Goal: Information Seeking & Learning: Learn about a topic

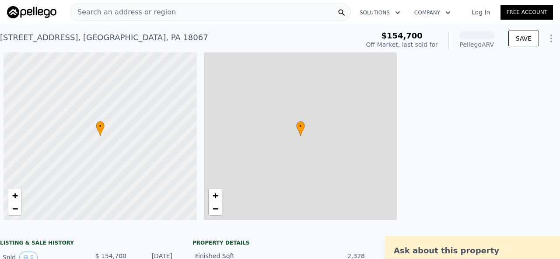
scroll to position [0, 4]
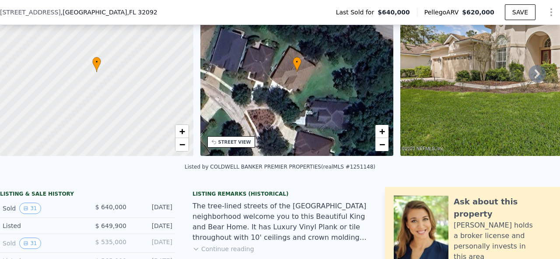
scroll to position [128, 0]
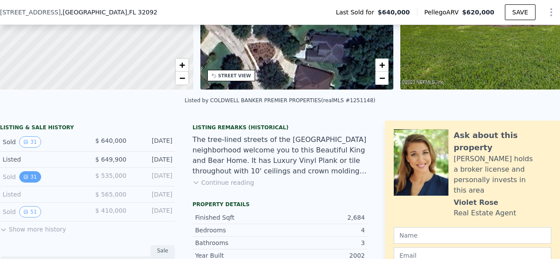
click at [24, 179] on icon "View historical data" at bounding box center [26, 177] width 4 height 4
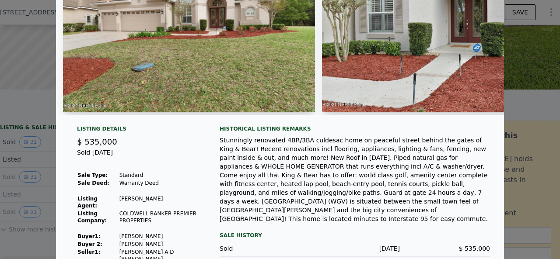
scroll to position [0, 0]
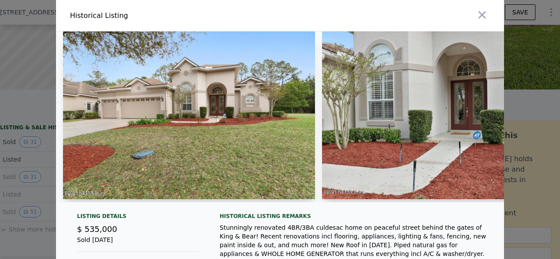
click at [266, 153] on img at bounding box center [189, 116] width 252 height 168
click at [250, 115] on img at bounding box center [189, 116] width 252 height 168
click at [34, 114] on div at bounding box center [280, 129] width 560 height 259
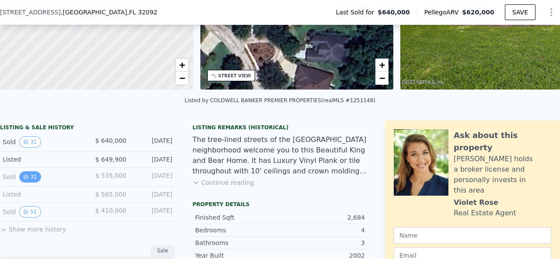
click at [29, 183] on button "31" at bounding box center [29, 177] width 21 height 11
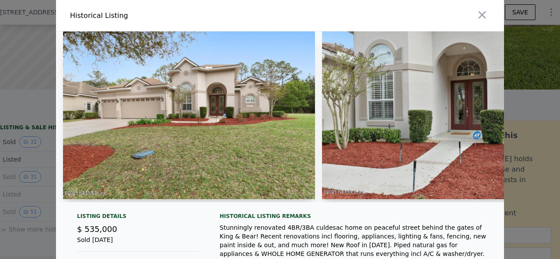
drag, startPoint x: 480, startPoint y: 17, endPoint x: 475, endPoint y: 16, distance: 5.3
click at [480, 16] on icon "button" at bounding box center [482, 14] width 7 height 7
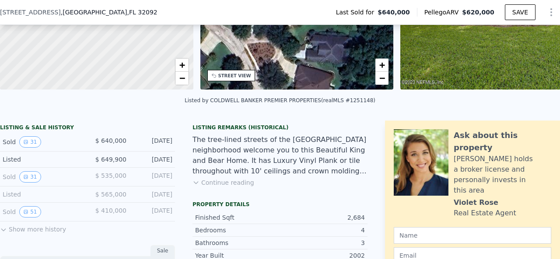
click at [25, 234] on button "Show more history" at bounding box center [33, 228] width 66 height 12
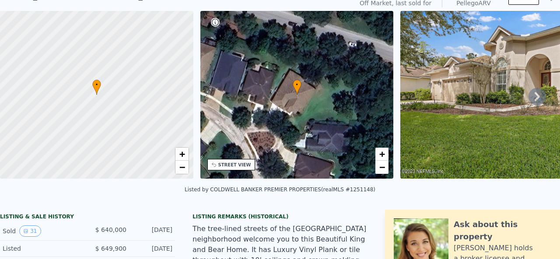
scroll to position [3, 0]
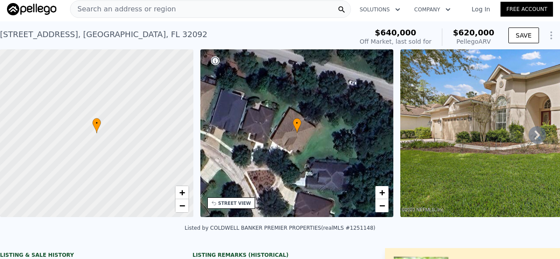
click at [531, 143] on icon at bounding box center [538, 135] width 18 height 18
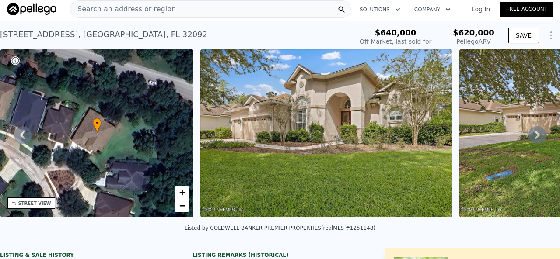
click at [530, 142] on icon at bounding box center [538, 135] width 18 height 18
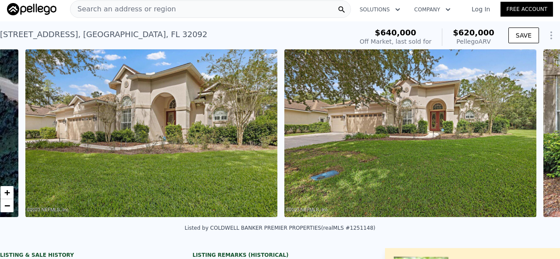
click at [530, 142] on div at bounding box center [410, 134] width 259 height 171
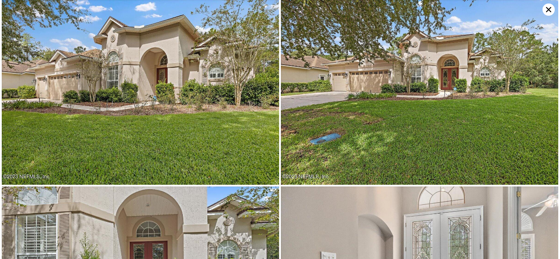
click at [530, 142] on img at bounding box center [419, 92] width 277 height 185
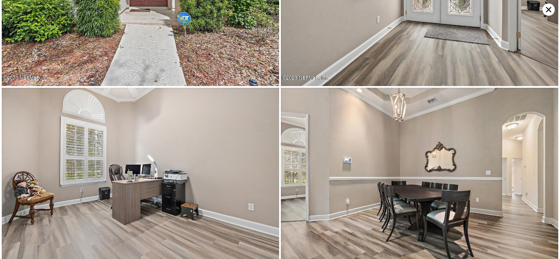
scroll to position [0, 0]
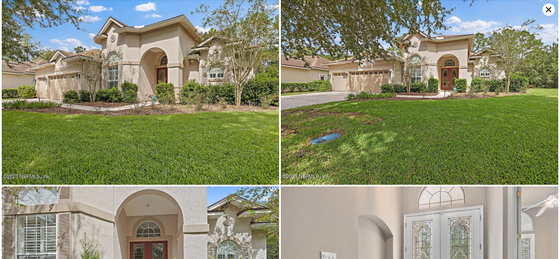
click at [545, 8] on icon at bounding box center [549, 10] width 12 height 12
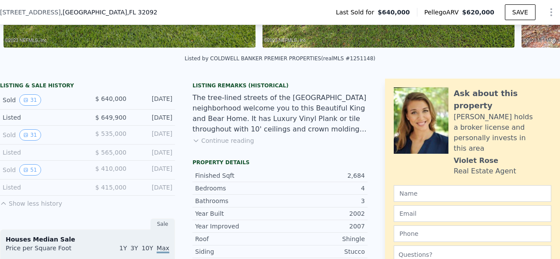
scroll to position [175, 0]
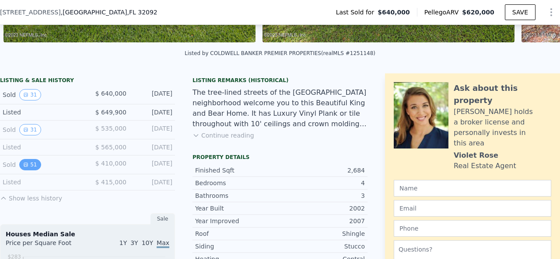
click at [32, 169] on button "51" at bounding box center [29, 164] width 21 height 11
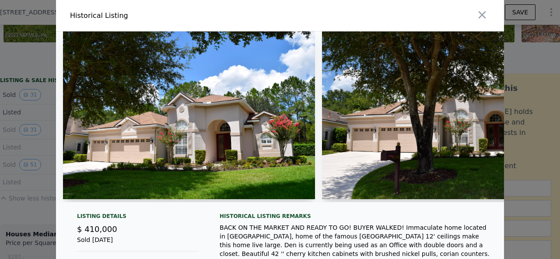
click at [187, 140] on img at bounding box center [189, 116] width 252 height 168
click at [186, 141] on img at bounding box center [189, 116] width 252 height 168
click at [186, 142] on img at bounding box center [189, 116] width 252 height 168
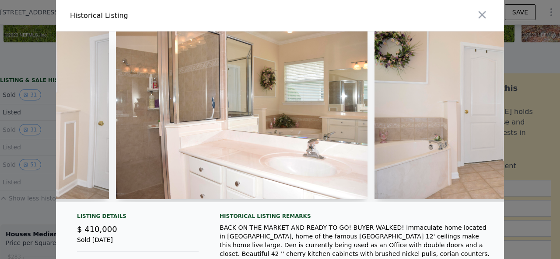
scroll to position [0, 7920]
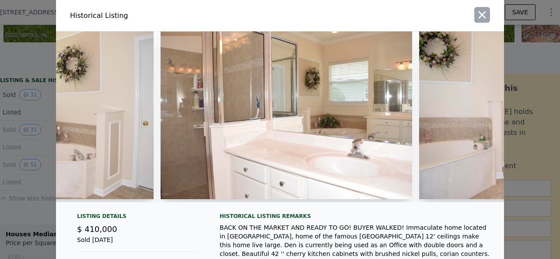
drag, startPoint x: 477, startPoint y: 14, endPoint x: 451, endPoint y: 13, distance: 25.9
click at [476, 14] on icon "button" at bounding box center [482, 15] width 12 height 12
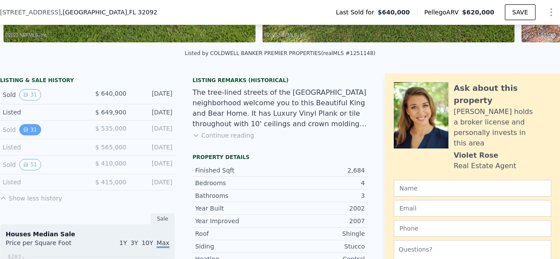
click at [21, 136] on button "31" at bounding box center [29, 129] width 21 height 11
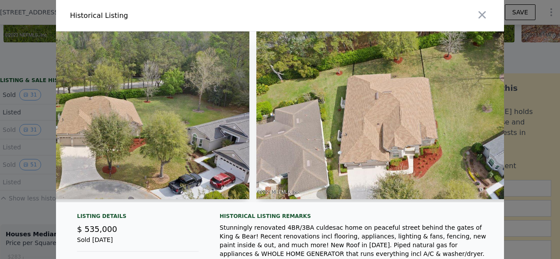
scroll to position [0, 7142]
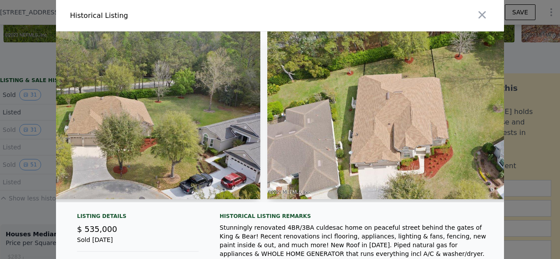
click at [477, 18] on icon "button" at bounding box center [482, 15] width 12 height 12
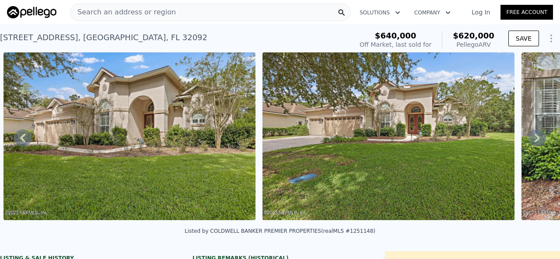
scroll to position [0, 0]
click at [204, 32] on div "[STREET_ADDRESS] Sold [DATE] for $640k (~ARV $620k )" at bounding box center [174, 40] width 349 height 25
